Goal: Task Accomplishment & Management: Manage account settings

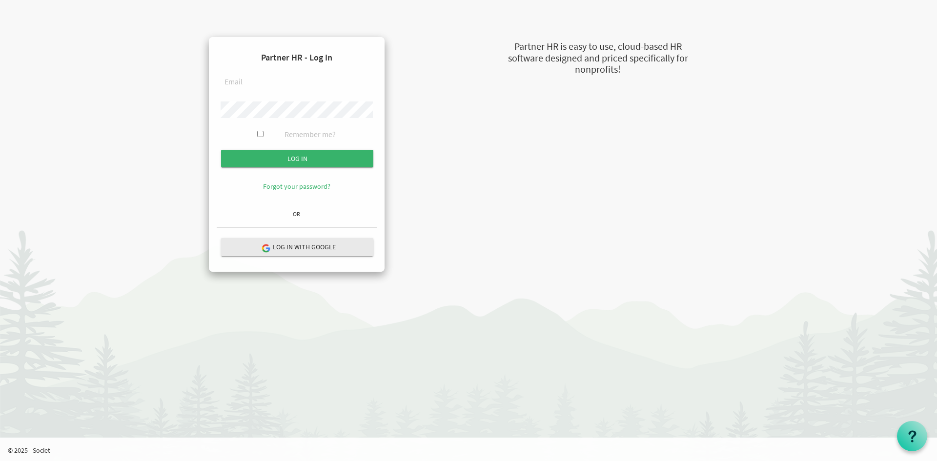
click at [335, 82] on input "text" at bounding box center [297, 82] width 152 height 17
type input "russel@newcircles.ca"
click at [221, 150] on input "Log in" at bounding box center [297, 159] width 152 height 18
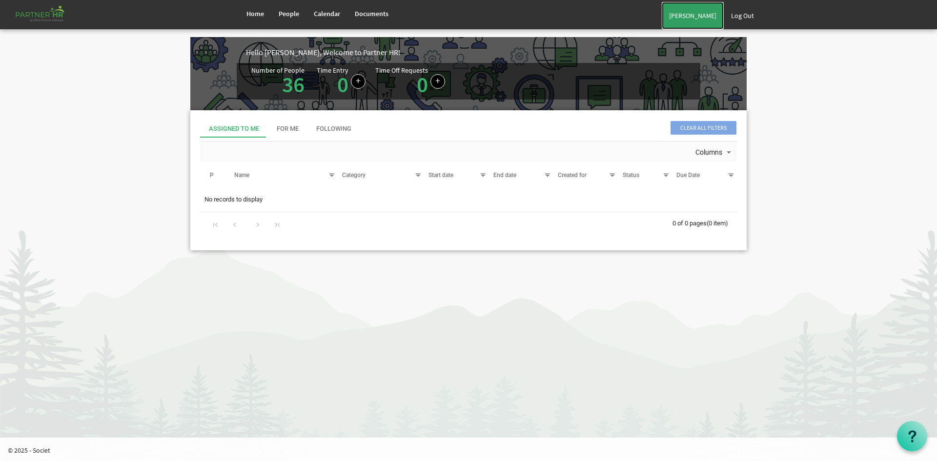
click at [683, 14] on link "[PERSON_NAME]" at bounding box center [693, 15] width 62 height 27
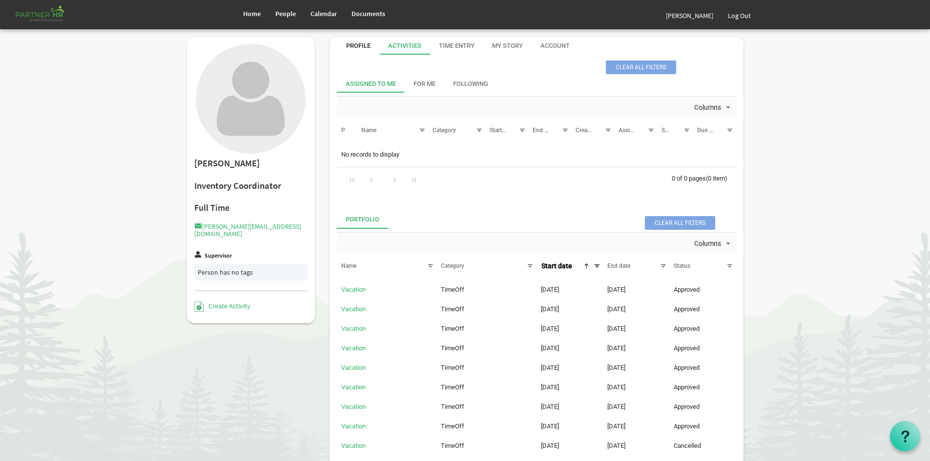
click at [347, 45] on div "Profile" at bounding box center [358, 45] width 24 height 9
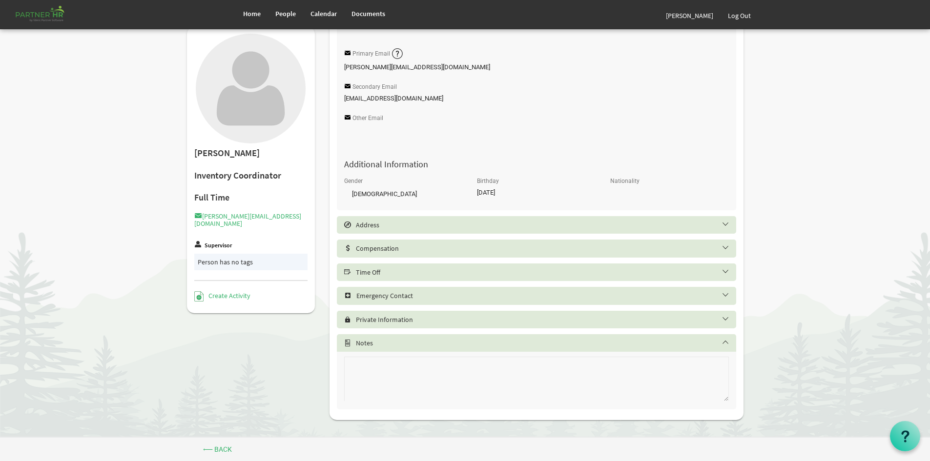
scroll to position [207, 0]
click at [460, 262] on div "Time Off" at bounding box center [536, 271] width 399 height 18
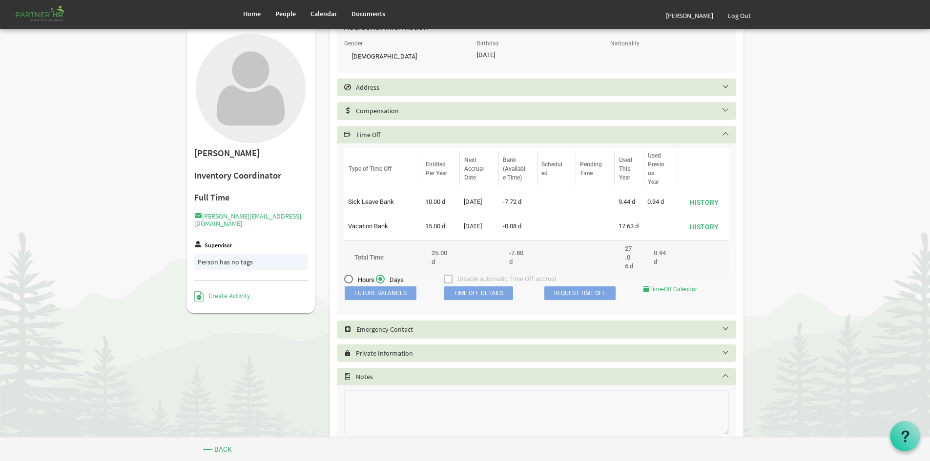
scroll to position [353, 0]
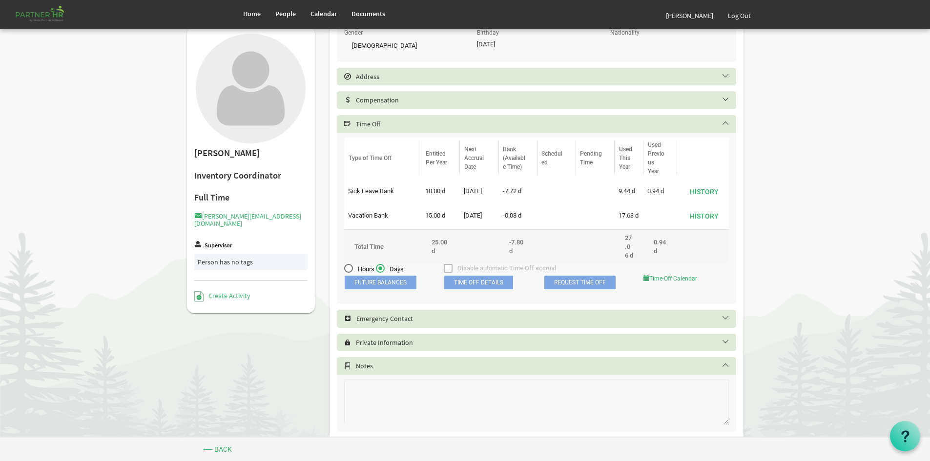
click at [409, 289] on span "Future Balances" at bounding box center [381, 283] width 72 height 14
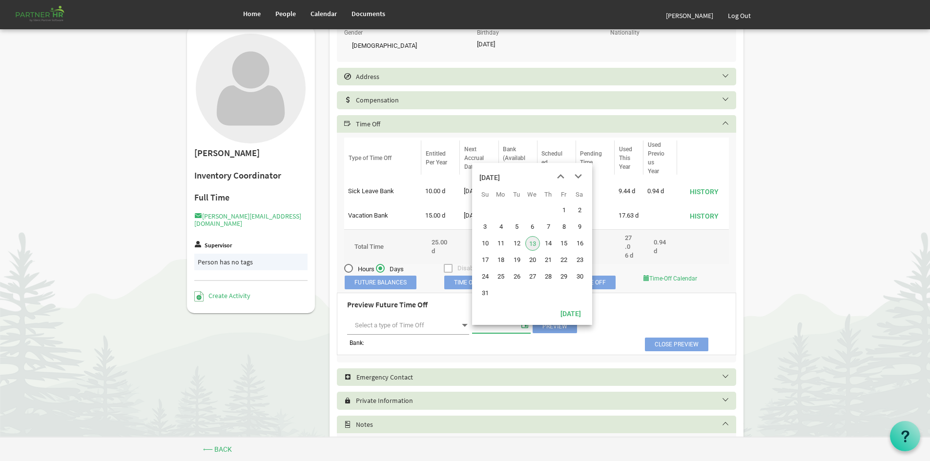
click at [526, 331] on span "select" at bounding box center [525, 324] width 12 height 13
click at [576, 175] on span "next month" at bounding box center [578, 177] width 17 height 18
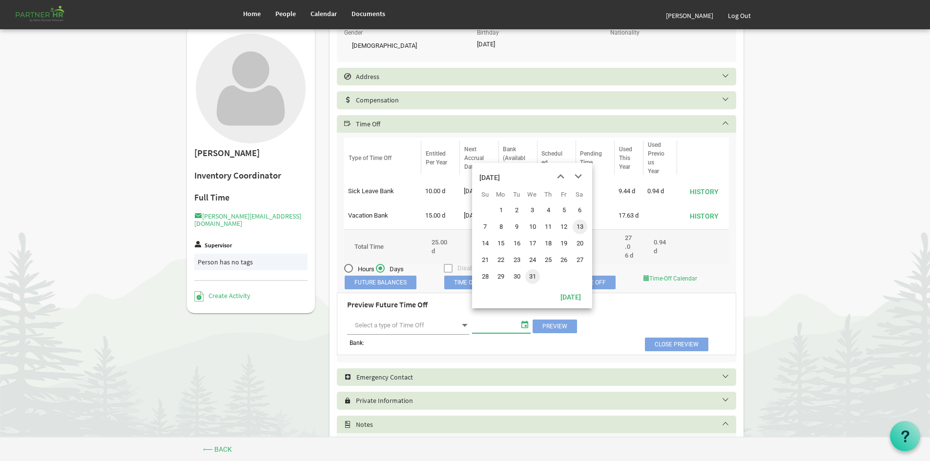
click at [532, 277] on span "31" at bounding box center [532, 276] width 15 height 15
type input "12/31/2025"
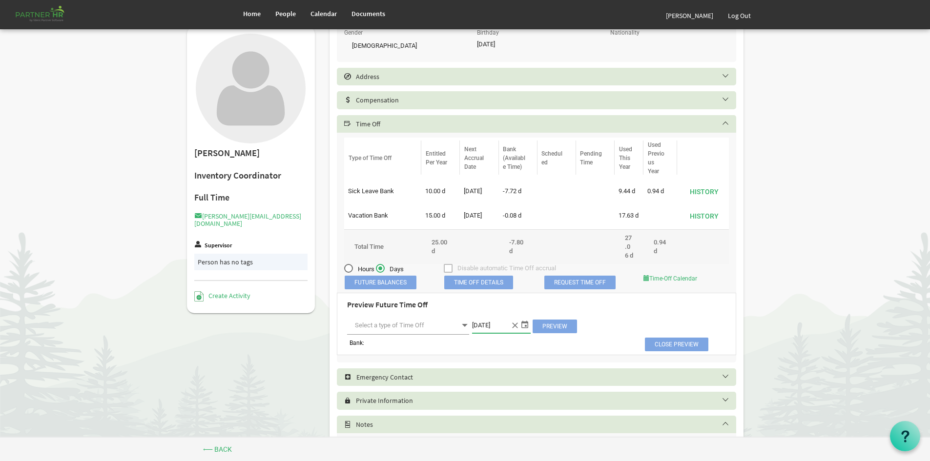
click at [462, 332] on span at bounding box center [464, 326] width 9 height 14
click at [423, 355] on li "Sick Leave Bank" at bounding box center [408, 354] width 122 height 18
click at [561, 332] on span "Preview" at bounding box center [554, 327] width 44 height 14
click at [459, 333] on span "Sick Leave Bank Sick Leave Bank" at bounding box center [408, 326] width 122 height 18
click at [434, 369] on li "Vacation Bank" at bounding box center [408, 371] width 122 height 18
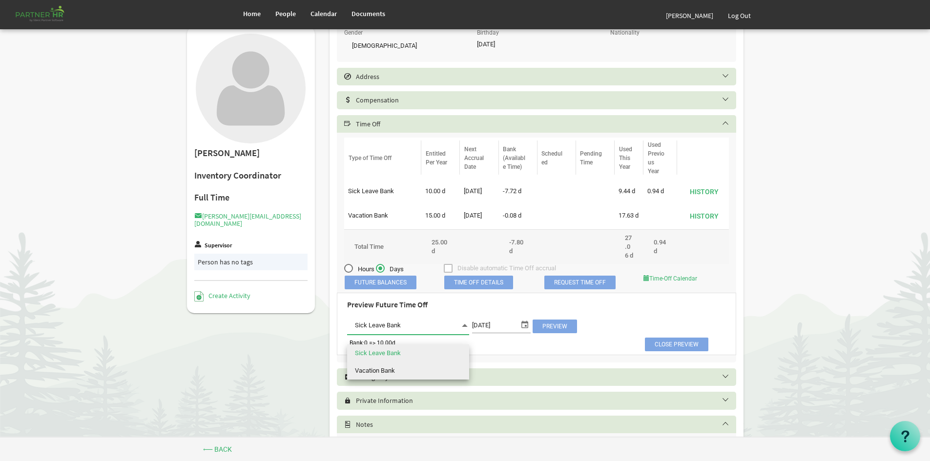
type input "Vacation Bank"
click at [519, 331] on span "select" at bounding box center [525, 324] width 12 height 13
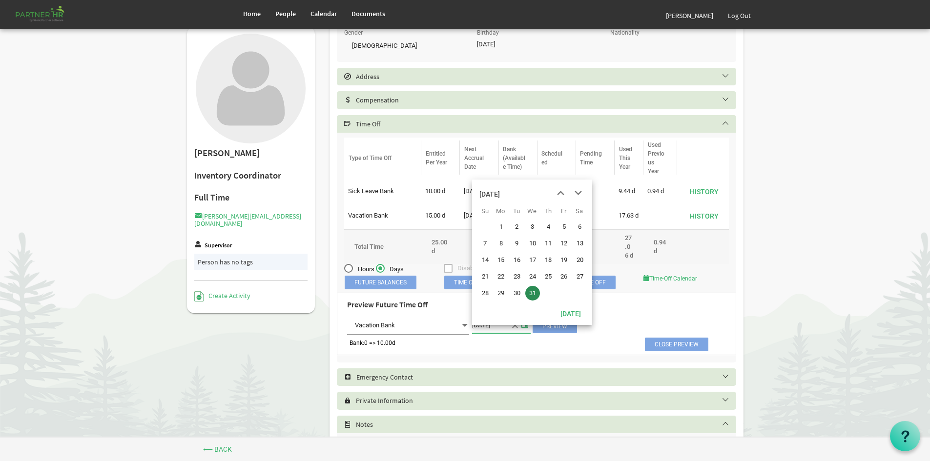
click at [500, 198] on div "December 2025" at bounding box center [489, 194] width 20 height 20
click at [515, 228] on span "Feb" at bounding box center [518, 223] width 22 height 22
click at [500, 190] on div "February 2025" at bounding box center [489, 194] width 20 height 20
click at [480, 188] on div "2025" at bounding box center [487, 194] width 16 height 20
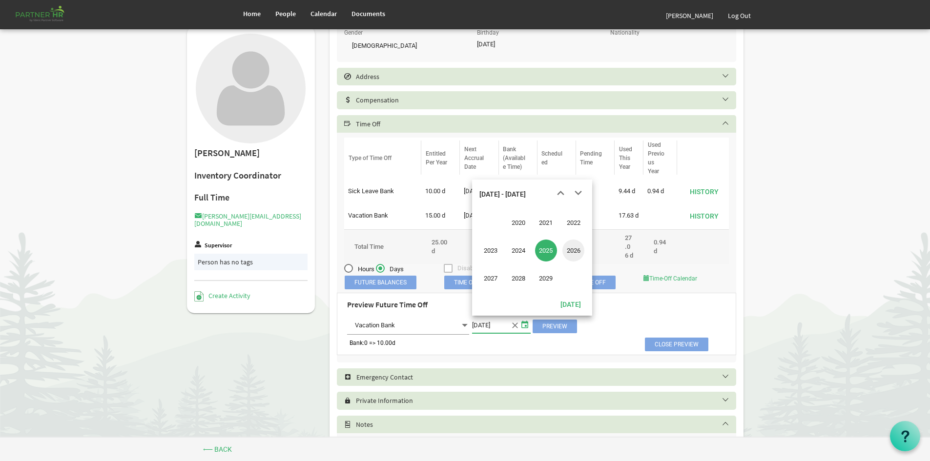
click at [570, 252] on span "2026" at bounding box center [573, 251] width 22 height 22
click at [526, 220] on span "Feb" at bounding box center [518, 223] width 22 height 22
click at [581, 276] on span "28" at bounding box center [579, 276] width 15 height 15
type input "2/28/2026"
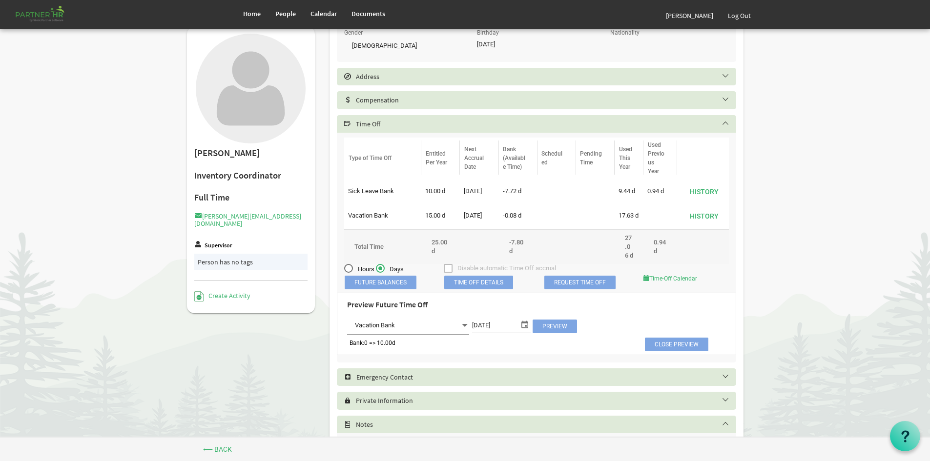
click at [559, 333] on span "Preview" at bounding box center [554, 327] width 44 height 14
click at [458, 335] on span "Vacation Bank Vacation Bank" at bounding box center [408, 326] width 122 height 18
click at [454, 345] on li "Sick Leave Bank" at bounding box center [408, 354] width 122 height 18
type input "Sick Leave Bank"
click at [561, 333] on span "Preview" at bounding box center [554, 327] width 44 height 14
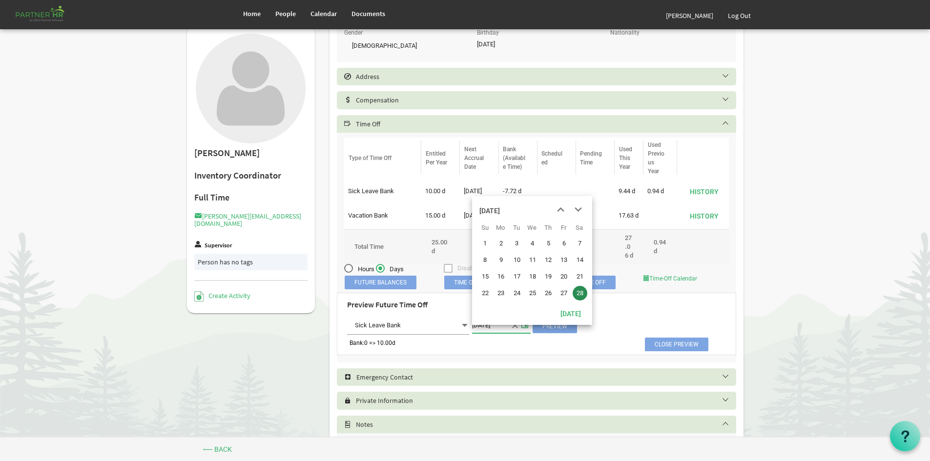
click at [523, 331] on span "select" at bounding box center [525, 324] width 12 height 13
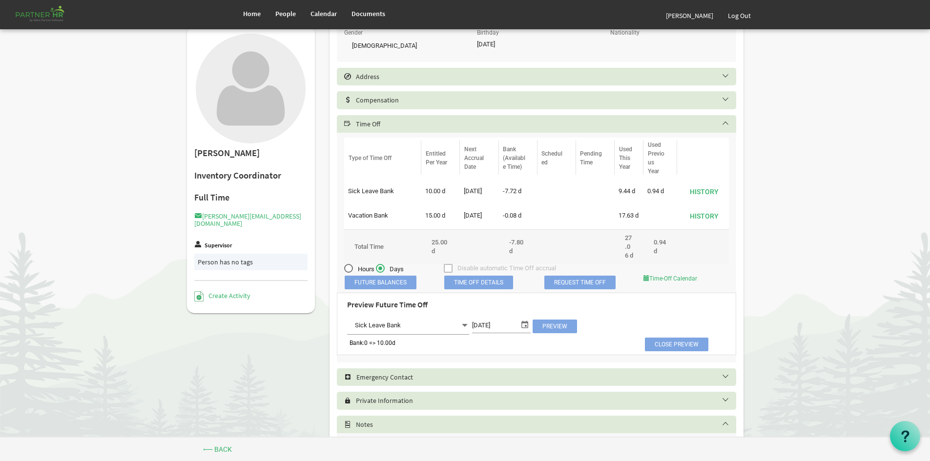
click at [606, 337] on div "Preview Future Time Off Sick Leave Bank Sick Leave Bank 2/28/2026 Preview" at bounding box center [536, 316] width 393 height 41
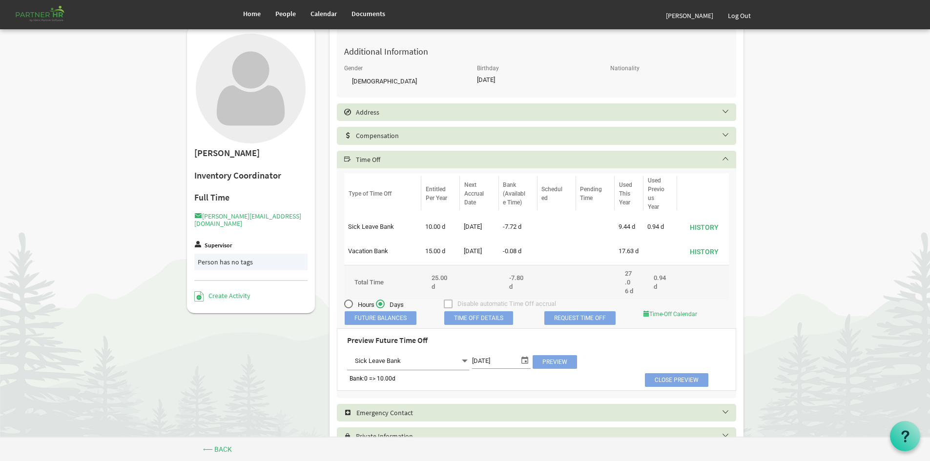
scroll to position [305, 0]
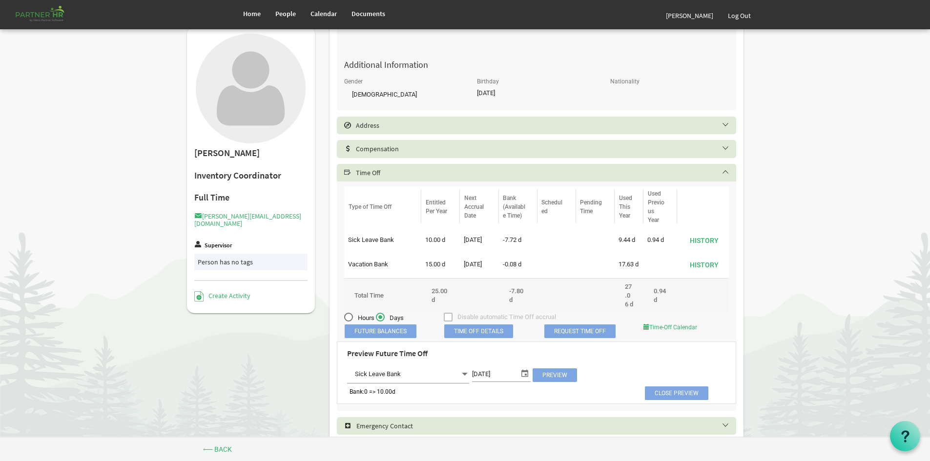
click at [483, 150] on h5 "Compensation" at bounding box center [543, 149] width 399 height 8
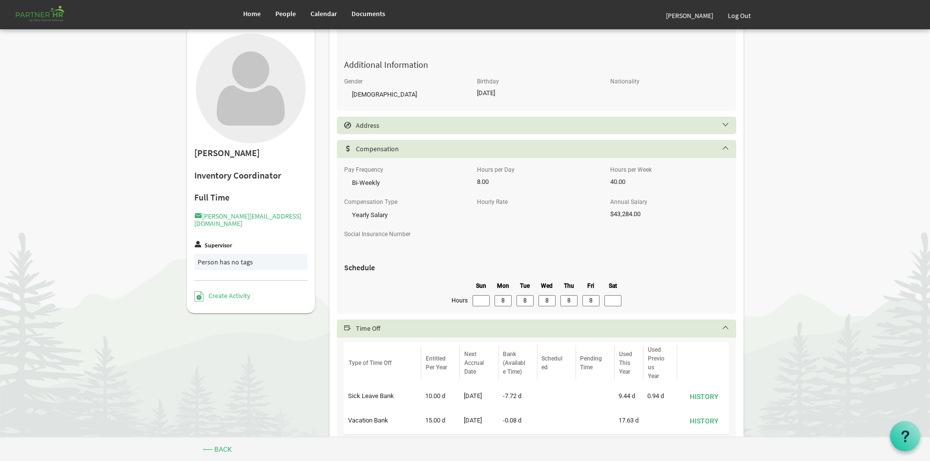
click at [50, 86] on body "Home People Calendar" at bounding box center [465, 210] width 930 height 1030
click at [107, 280] on body "Home People Calendar" at bounding box center [465, 210] width 930 height 1030
click at [197, 126] on div at bounding box center [251, 89] width 114 height 110
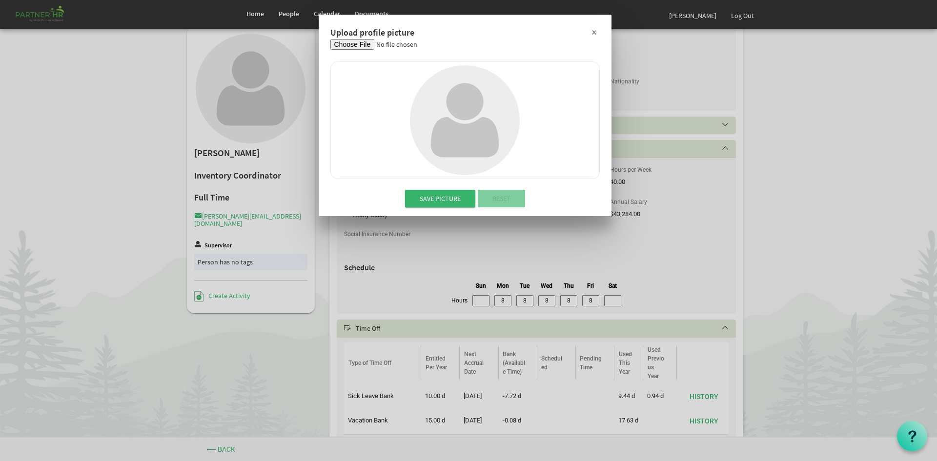
click at [597, 25] on button "×" at bounding box center [594, 32] width 24 height 24
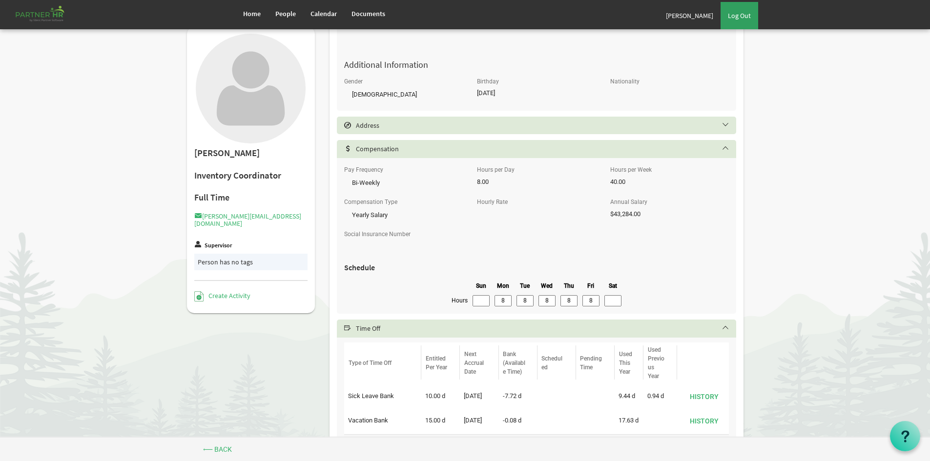
click at [738, 18] on link "Log Out" at bounding box center [739, 15] width 38 height 27
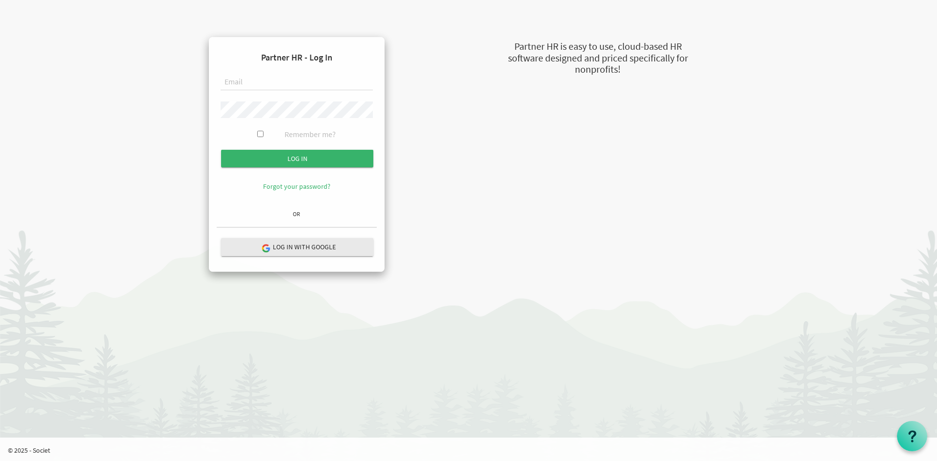
click at [261, 71] on form "Partner HR - Log In Remember me? Log in" at bounding box center [297, 125] width 160 height 161
click at [259, 86] on input "text" at bounding box center [297, 82] width 152 height 17
type input "s"
